Goal: Book appointment/travel/reservation

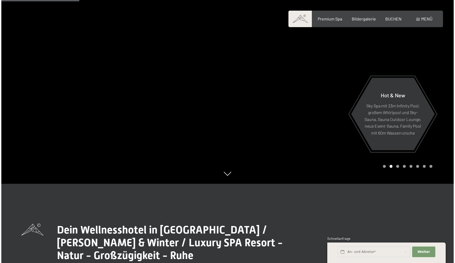
scroll to position [14, 0]
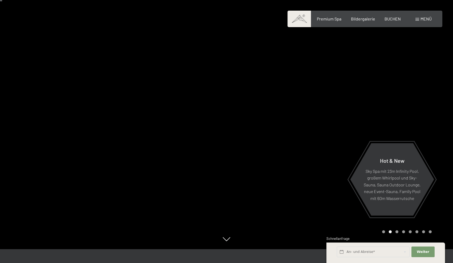
click at [422, 22] on div "Menü" at bounding box center [423, 19] width 16 height 6
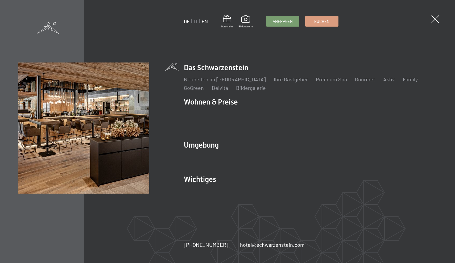
click at [205, 21] on link "EN" at bounding box center [205, 21] width 6 height 6
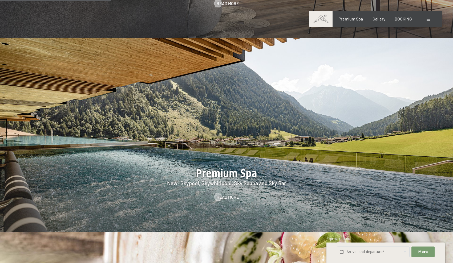
scroll to position [797, 0]
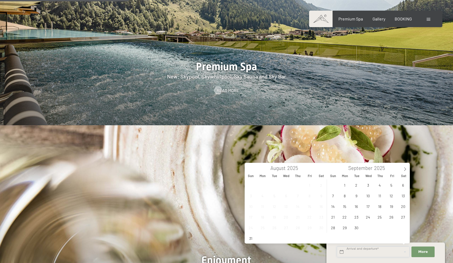
click at [343, 253] on input "text" at bounding box center [373, 252] width 73 height 11
click at [404, 169] on icon at bounding box center [405, 169] width 4 height 4
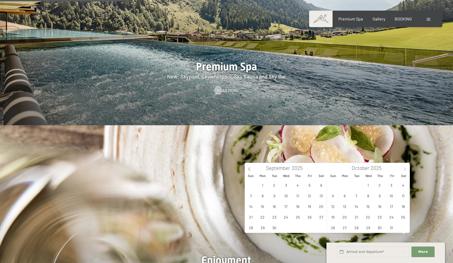
click at [404, 169] on icon at bounding box center [405, 169] width 4 height 4
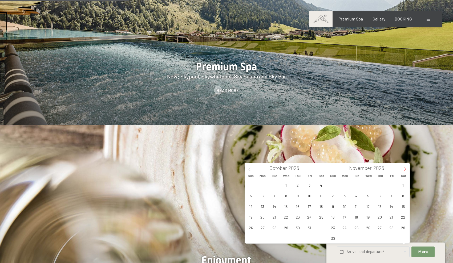
click at [404, 169] on icon at bounding box center [405, 169] width 4 height 4
click at [333, 230] on span "28" at bounding box center [332, 228] width 10 height 10
click at [367, 229] on span "31" at bounding box center [368, 228] width 10 height 10
type input "Sun. 28/12/2025 - Wed. 31/12/2025"
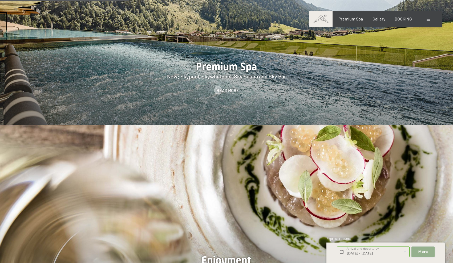
click at [420, 250] on span "More" at bounding box center [423, 252] width 10 height 5
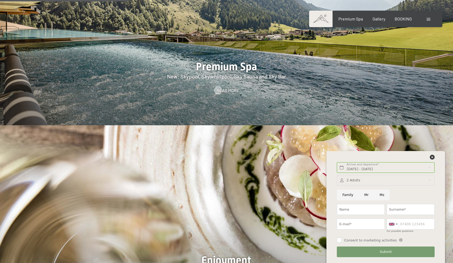
click at [368, 252] on button "Submit" at bounding box center [385, 252] width 97 height 11
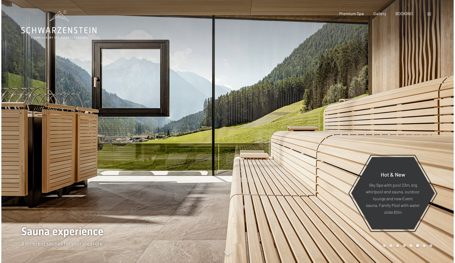
scroll to position [0, 0]
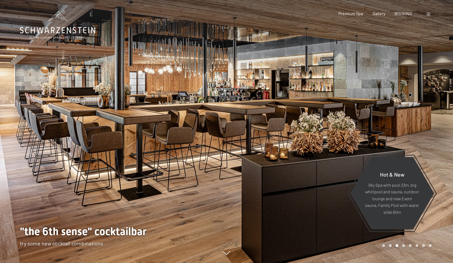
click at [421, 15] on div "Booking Enquiries Premium Spa Gallery BOOKING DE IT EN Vouchers Gallery Enquiri…" at bounding box center [375, 14] width 112 height 6
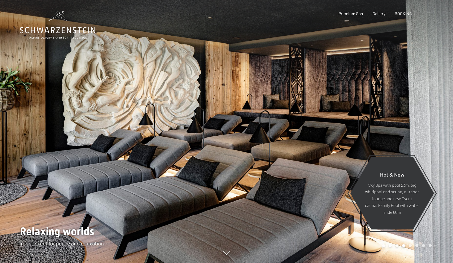
click at [426, 15] on span at bounding box center [428, 14] width 4 height 3
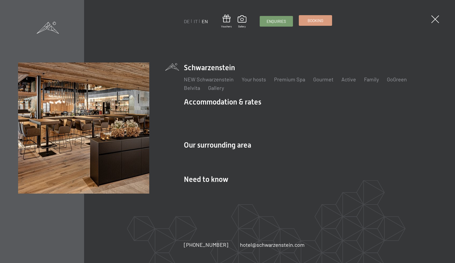
click at [307, 25] on link "Booking" at bounding box center [315, 20] width 33 height 10
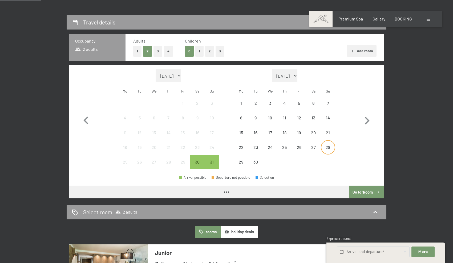
scroll to position [127, 0]
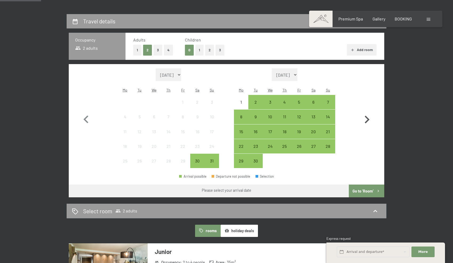
click at [363, 116] on icon "button" at bounding box center [366, 119] width 15 height 15
select select "[DATE]"
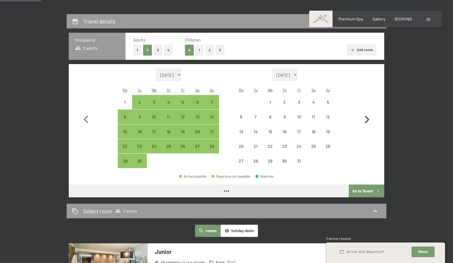
click at [363, 116] on icon "button" at bounding box center [366, 119] width 15 height 15
select select "[DATE]"
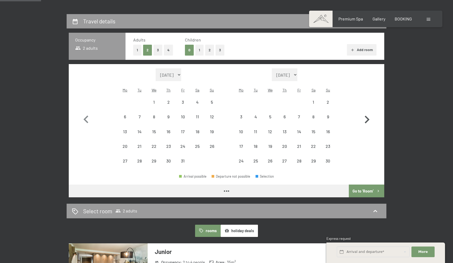
click at [363, 116] on icon "button" at bounding box center [366, 119] width 15 height 15
select select "[DATE]"
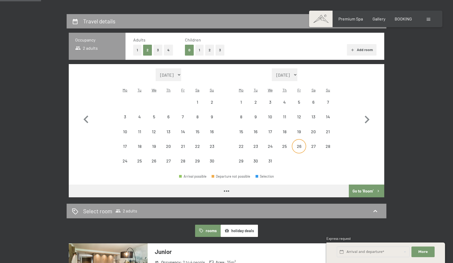
select select "[DATE]"
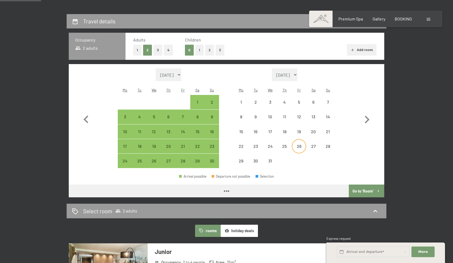
select select "[DATE]"
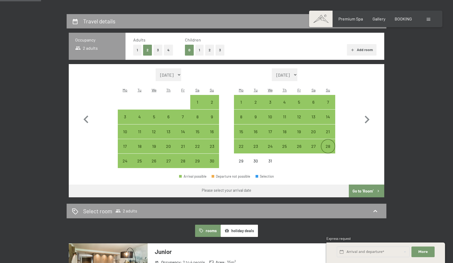
click at [325, 144] on div "28" at bounding box center [327, 150] width 13 height 13
select select "[DATE]"
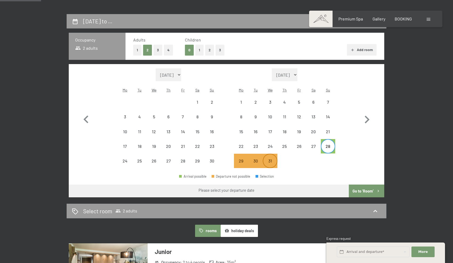
click at [269, 159] on div "31" at bounding box center [269, 165] width 13 height 13
select select "[DATE]"
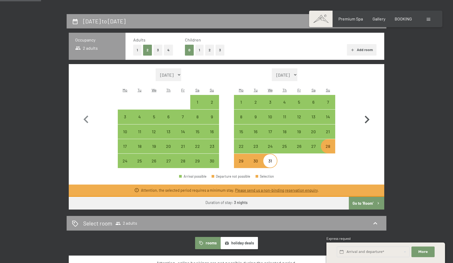
click at [367, 116] on icon "button" at bounding box center [366, 119] width 15 height 15
select select "[DATE]"
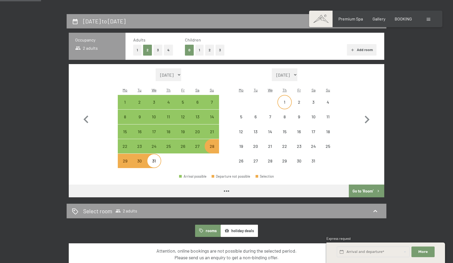
select select "[DATE]"
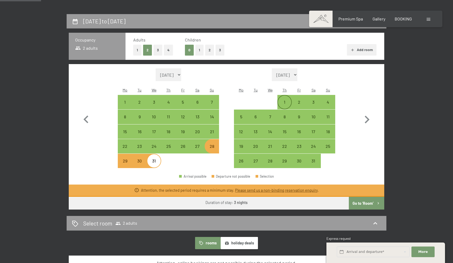
click at [284, 100] on div "1" at bounding box center [284, 106] width 13 height 13
select select "[DATE]"
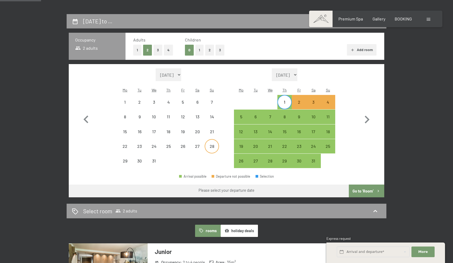
click at [211, 140] on div "28" at bounding box center [211, 146] width 13 height 13
select select "[DATE]"
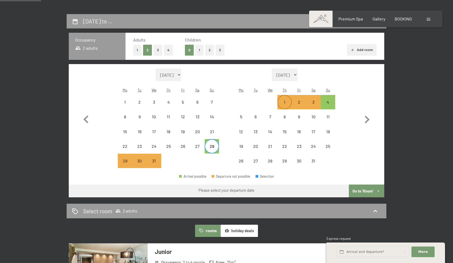
click at [279, 100] on div "1" at bounding box center [284, 106] width 13 height 13
select select "[DATE]"
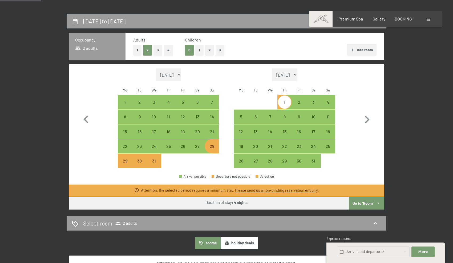
click at [378, 202] on icon "button" at bounding box center [377, 203] width 1 height 2
select select "[DATE]"
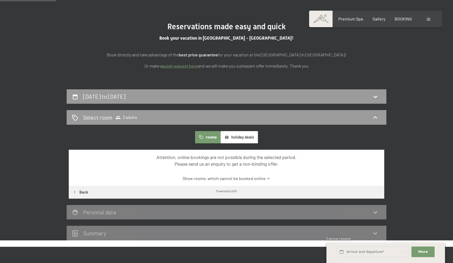
scroll to position [52, 0]
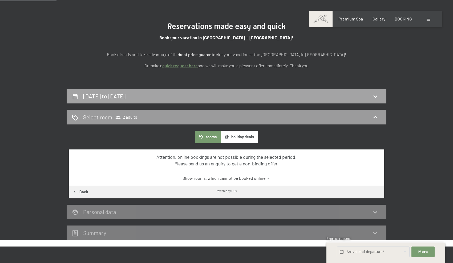
click at [330, 99] on div "[DATE] to [DATE]" at bounding box center [226, 96] width 309 height 8
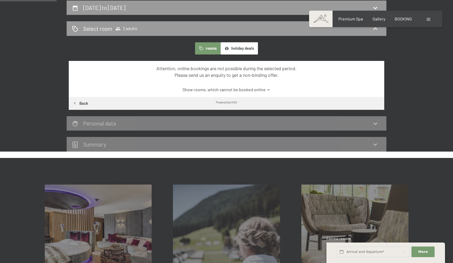
select select "[DATE]"
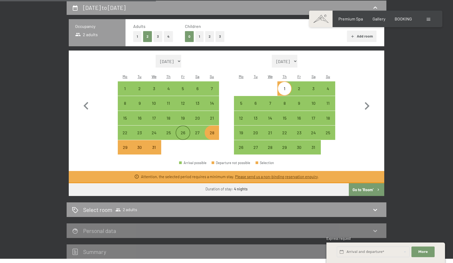
click at [181, 131] on div "26" at bounding box center [182, 137] width 13 height 13
select select "[DATE]"
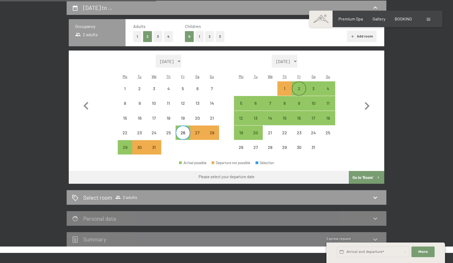
click at [298, 87] on div "2" at bounding box center [298, 93] width 13 height 13
select select "[DATE]"
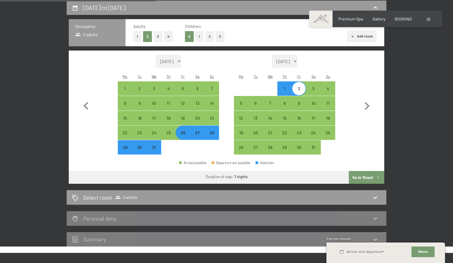
click at [363, 174] on button "Go to ‘Room’" at bounding box center [365, 177] width 35 height 13
select select "[DATE]"
